Goal: Find specific page/section

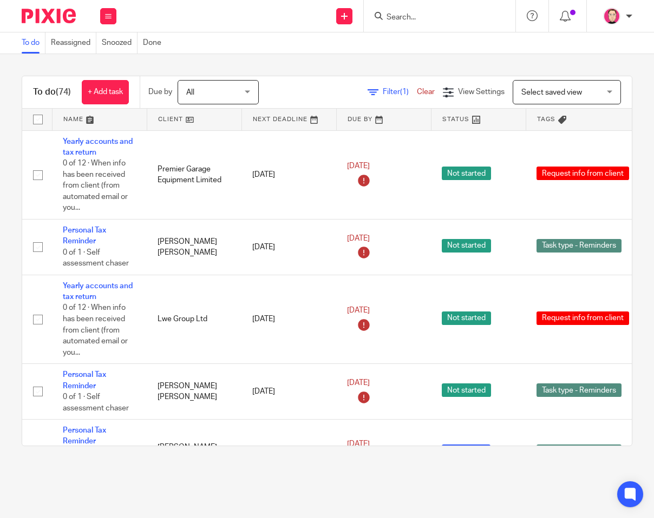
click at [440, 24] on div at bounding box center [439, 16] width 151 height 32
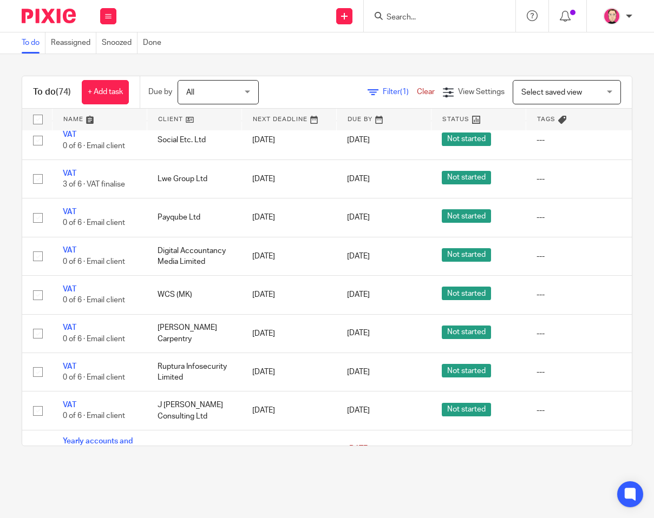
click at [433, 19] on input "Search" at bounding box center [433, 18] width 97 height 10
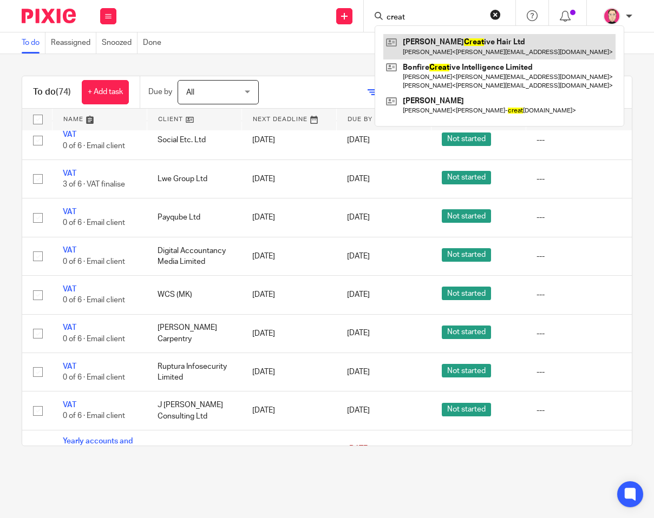
type input "creat"
click at [485, 45] on link at bounding box center [499, 46] width 232 height 25
